Goal: Task Accomplishment & Management: Use online tool/utility

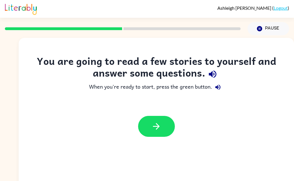
click at [154, 128] on icon "button" at bounding box center [157, 127] width 10 height 10
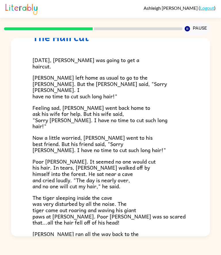
scroll to position [22, 0]
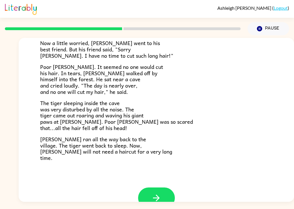
scroll to position [118, 0]
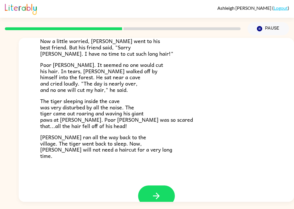
click at [160, 191] on icon "button" at bounding box center [157, 196] width 10 height 10
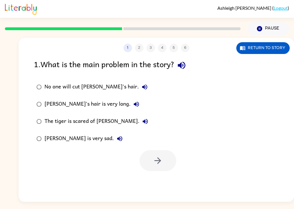
scroll to position [0, 0]
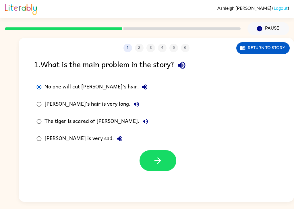
click at [164, 150] on button "button" at bounding box center [158, 160] width 37 height 21
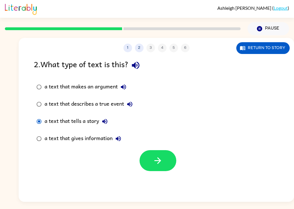
click at [156, 156] on icon "button" at bounding box center [158, 161] width 10 height 10
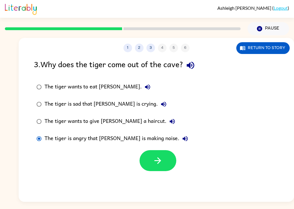
click at [149, 150] on button "button" at bounding box center [158, 160] width 37 height 21
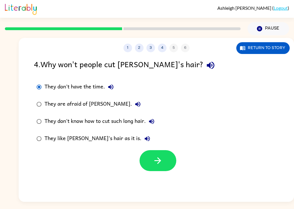
click at [155, 156] on icon "button" at bounding box center [158, 161] width 10 height 10
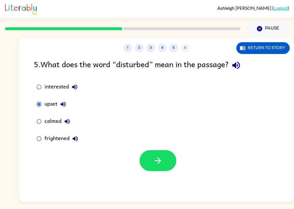
click at [156, 154] on button "button" at bounding box center [158, 160] width 37 height 21
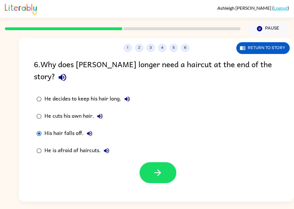
click at [146, 162] on button "button" at bounding box center [158, 172] width 37 height 21
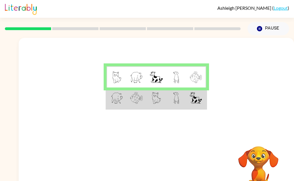
click at [112, 103] on img at bounding box center [117, 98] width 12 height 12
click at [110, 106] on td at bounding box center [117, 99] width 20 height 22
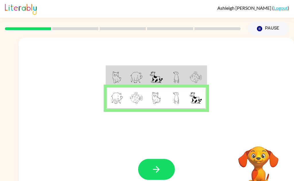
click at [144, 169] on button "button" at bounding box center [156, 169] width 37 height 21
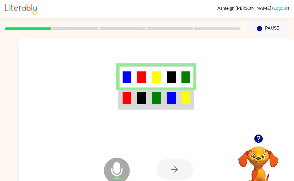
click at [171, 174] on div at bounding box center [175, 169] width 37 height 21
click at [173, 171] on div at bounding box center [175, 169] width 37 height 21
click at [174, 174] on div at bounding box center [175, 169] width 37 height 21
click at [172, 175] on div at bounding box center [175, 169] width 37 height 21
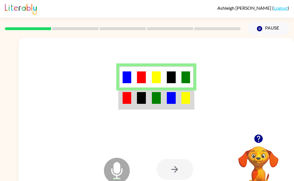
click at [175, 171] on div at bounding box center [175, 169] width 37 height 21
click at [181, 170] on div at bounding box center [175, 169] width 37 height 21
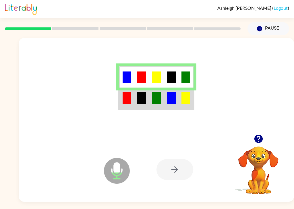
scroll to position [7, 0]
click at [173, 181] on div at bounding box center [197, 169] width 81 height 65
click at [175, 166] on div at bounding box center [175, 169] width 37 height 21
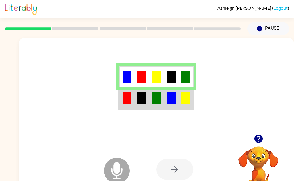
click at [120, 109] on td at bounding box center [126, 99] width 15 height 22
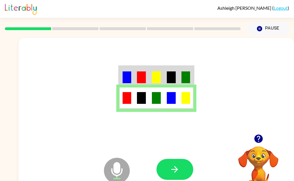
click at [169, 175] on button "button" at bounding box center [175, 169] width 37 height 21
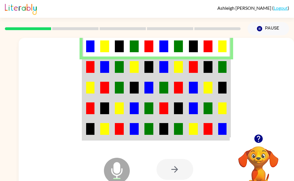
click at [84, 70] on td at bounding box center [90, 67] width 15 height 21
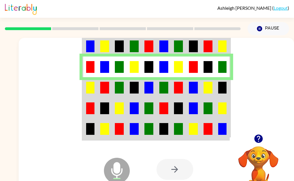
click at [90, 93] on img at bounding box center [90, 88] width 8 height 12
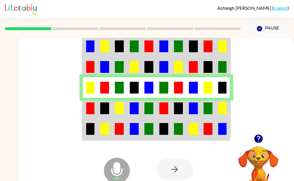
click at [96, 118] on td at bounding box center [90, 108] width 15 height 21
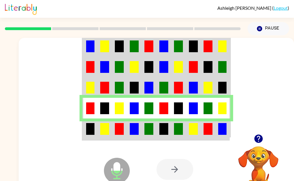
click at [82, 141] on div "Microphone The Microphone is here when it is your turn to talk" at bounding box center [102, 156] width 53 height 38
click at [87, 135] on td at bounding box center [90, 130] width 15 height 22
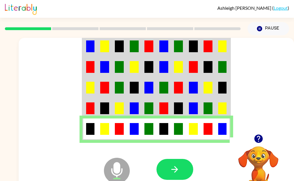
click at [170, 173] on button "button" at bounding box center [175, 169] width 37 height 21
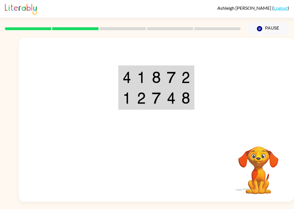
scroll to position [14, 0]
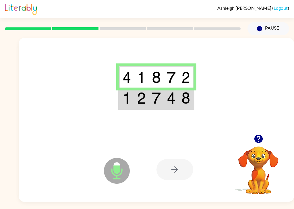
click at [120, 96] on td at bounding box center [126, 99] width 15 height 22
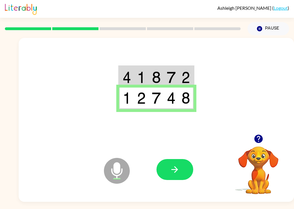
click at [170, 159] on button "button" at bounding box center [175, 169] width 37 height 21
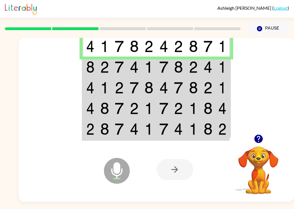
click at [91, 63] on td at bounding box center [90, 67] width 15 height 21
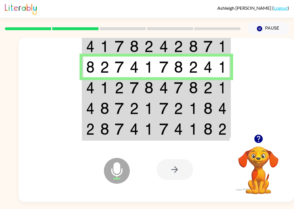
click at [91, 82] on img at bounding box center [90, 88] width 8 height 12
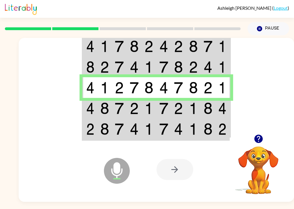
click at [90, 104] on td at bounding box center [90, 108] width 15 height 21
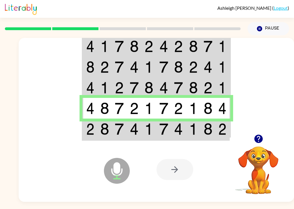
click at [88, 137] on div "Microphone The Microphone is here when it is your turn to talk" at bounding box center [102, 156] width 53 height 38
click at [90, 123] on img at bounding box center [90, 129] width 8 height 12
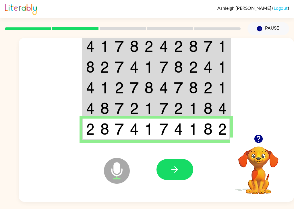
click at [175, 165] on icon "button" at bounding box center [175, 170] width 10 height 10
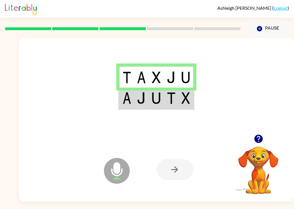
click at [120, 88] on td at bounding box center [126, 99] width 15 height 22
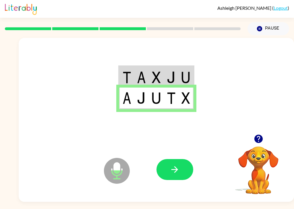
click at [171, 163] on button "button" at bounding box center [175, 169] width 37 height 21
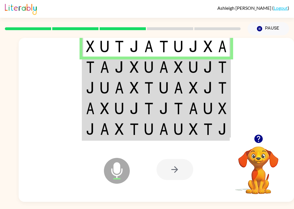
click at [98, 63] on td at bounding box center [104, 67] width 15 height 21
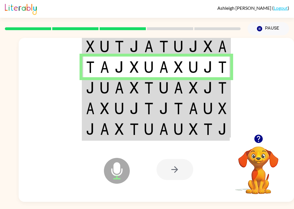
click at [96, 77] on td at bounding box center [90, 87] width 15 height 21
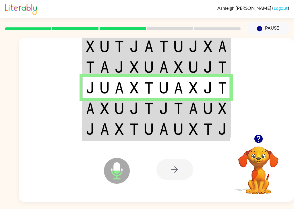
click at [83, 103] on td at bounding box center [90, 108] width 15 height 21
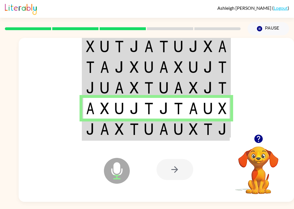
click at [93, 137] on div "Microphone The Microphone is here when it is your turn to talk" at bounding box center [102, 156] width 53 height 38
click at [92, 124] on td at bounding box center [90, 130] width 15 height 22
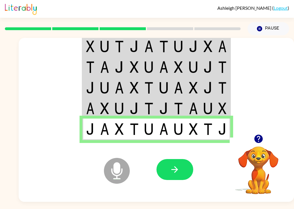
click at [167, 159] on button "button" at bounding box center [175, 169] width 37 height 21
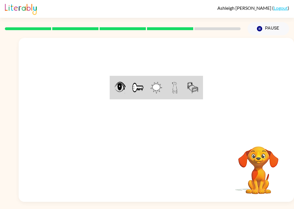
click at [277, 22] on button "Pause Pause" at bounding box center [269, 28] width 42 height 13
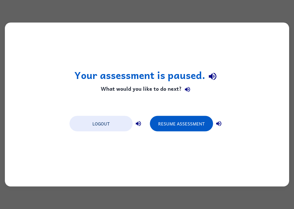
scroll to position [0, 0]
click at [185, 127] on button "Resume Assessment" at bounding box center [181, 124] width 63 height 16
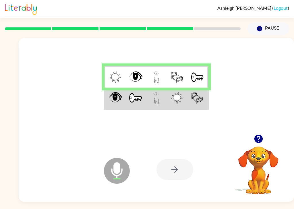
click at [121, 108] on td at bounding box center [115, 99] width 21 height 22
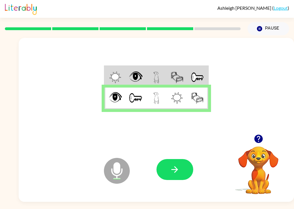
click at [166, 179] on button "button" at bounding box center [175, 169] width 37 height 21
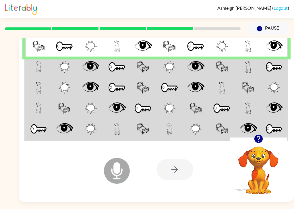
click at [37, 64] on img at bounding box center [39, 67] width 6 height 12
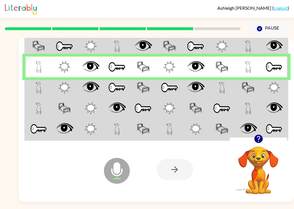
click at [33, 95] on td at bounding box center [38, 87] width 26 height 21
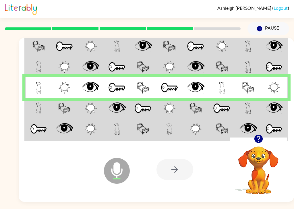
click at [32, 116] on td at bounding box center [38, 108] width 26 height 21
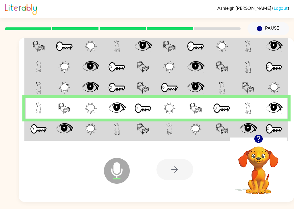
click at [34, 134] on img at bounding box center [38, 129] width 17 height 12
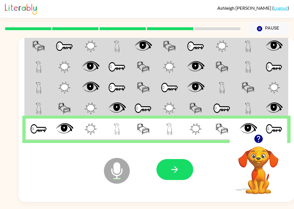
click at [175, 180] on button "button" at bounding box center [175, 169] width 37 height 21
